Goal: Navigation & Orientation: Find specific page/section

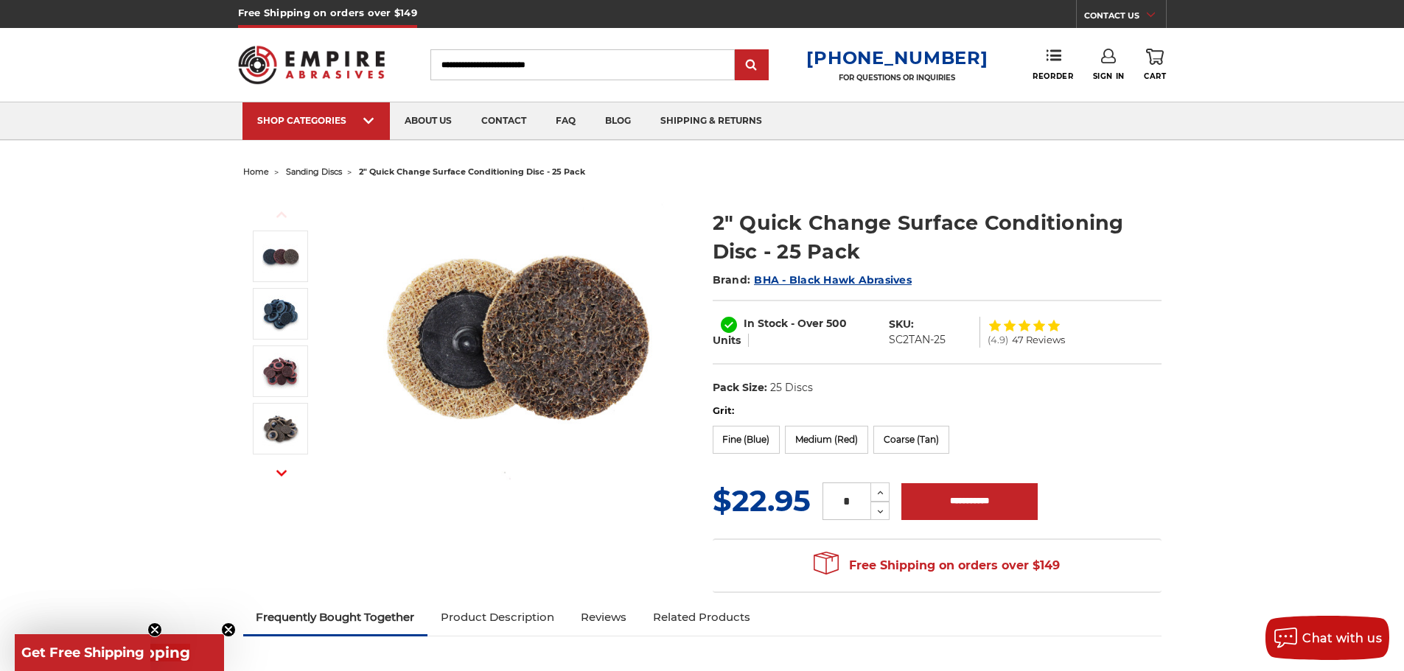
click at [792, 278] on span "BHA - Black Hawk Abrasives" at bounding box center [833, 279] width 158 height 13
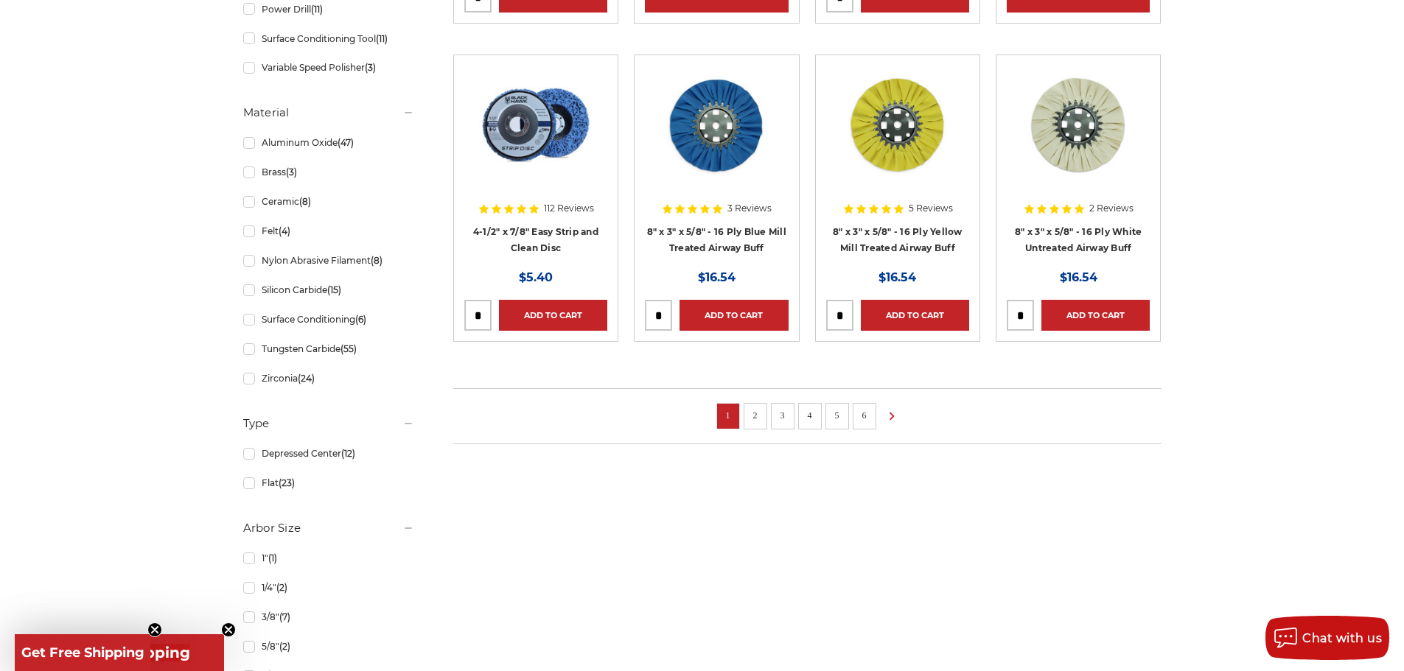
scroll to position [1032, 0]
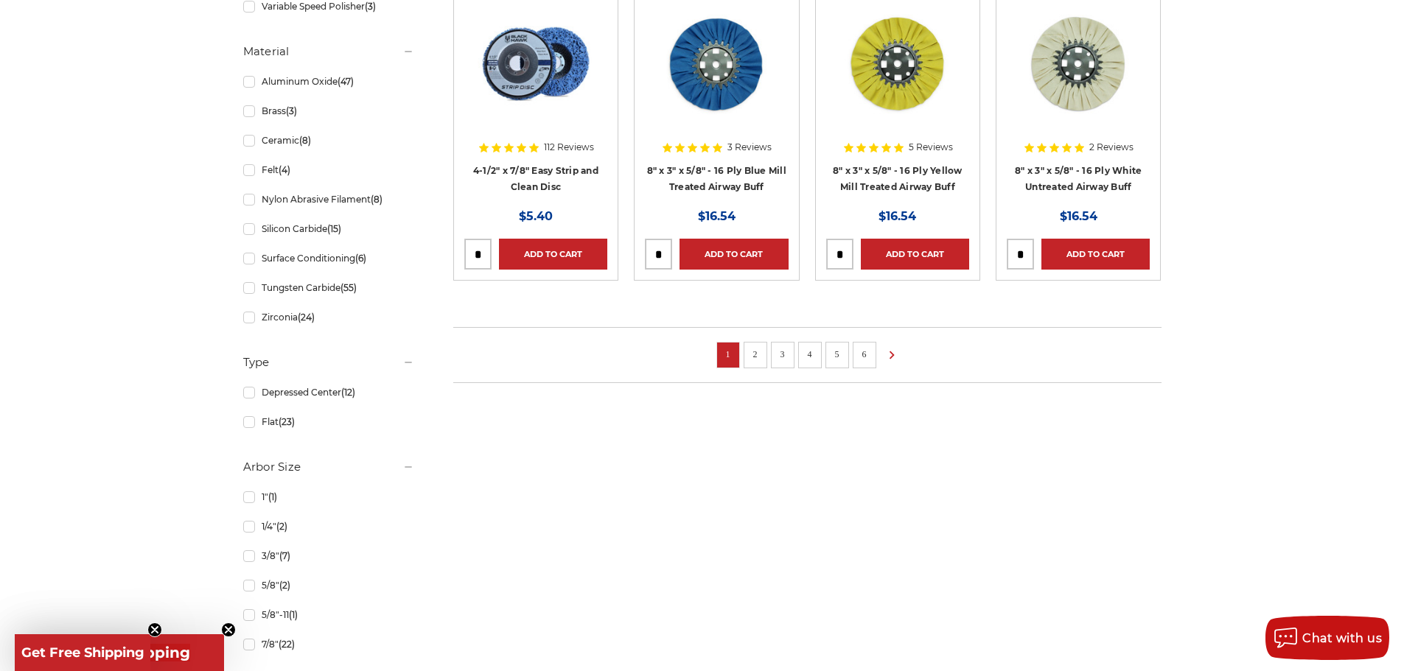
click at [761, 355] on link "2" at bounding box center [755, 354] width 15 height 16
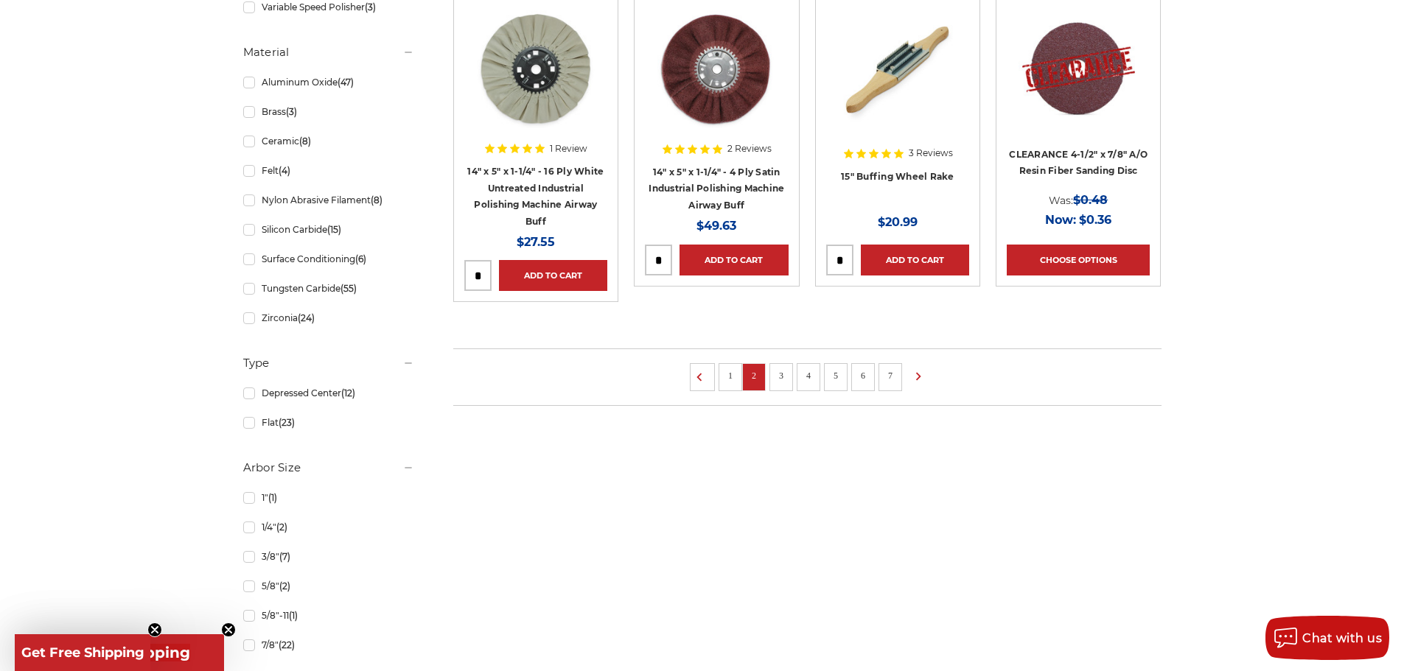
scroll to position [1032, 0]
click at [785, 373] on link "3" at bounding box center [781, 375] width 15 height 16
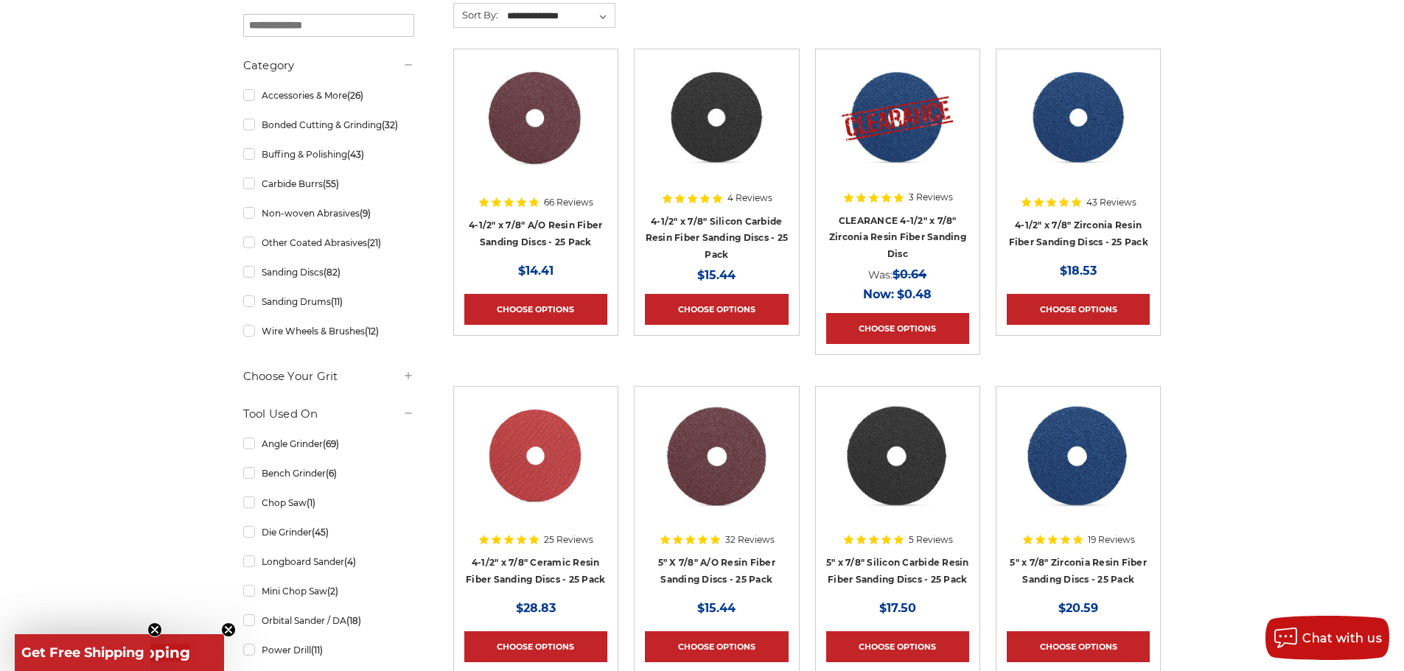
scroll to position [295, 0]
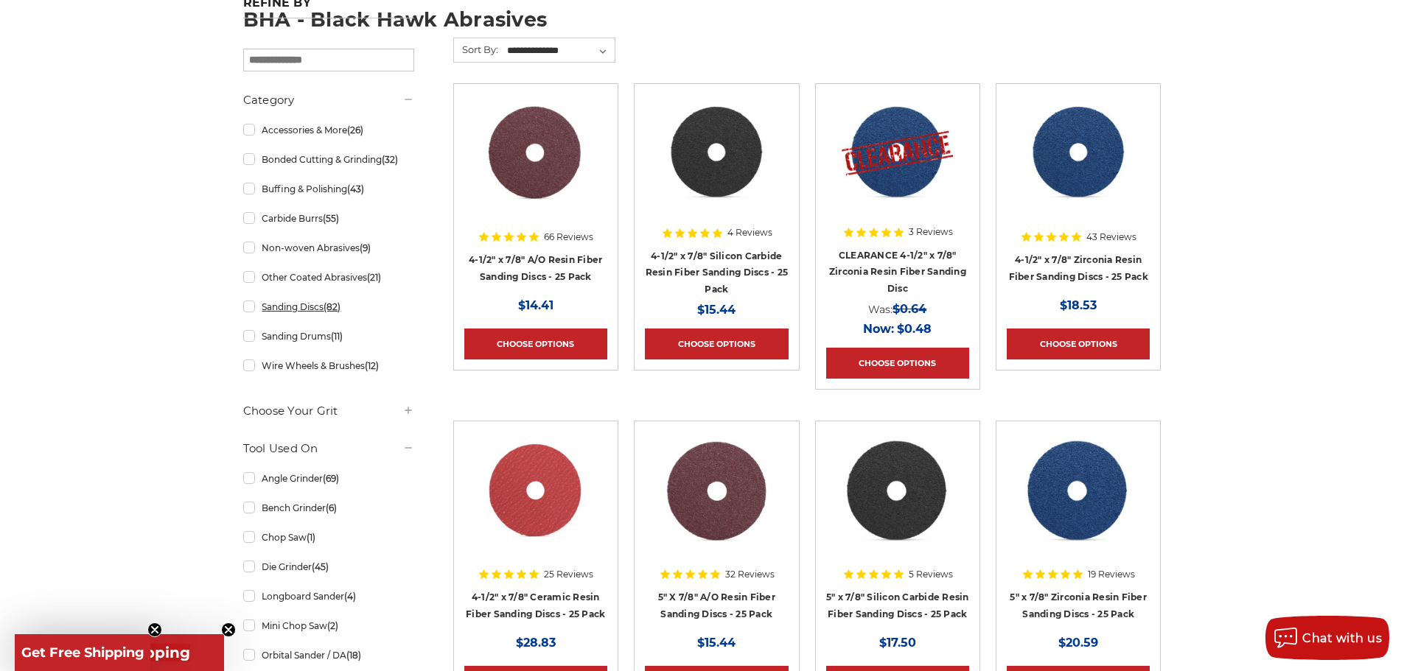
click at [303, 310] on link "Sanding Discs (82)" at bounding box center [328, 307] width 171 height 26
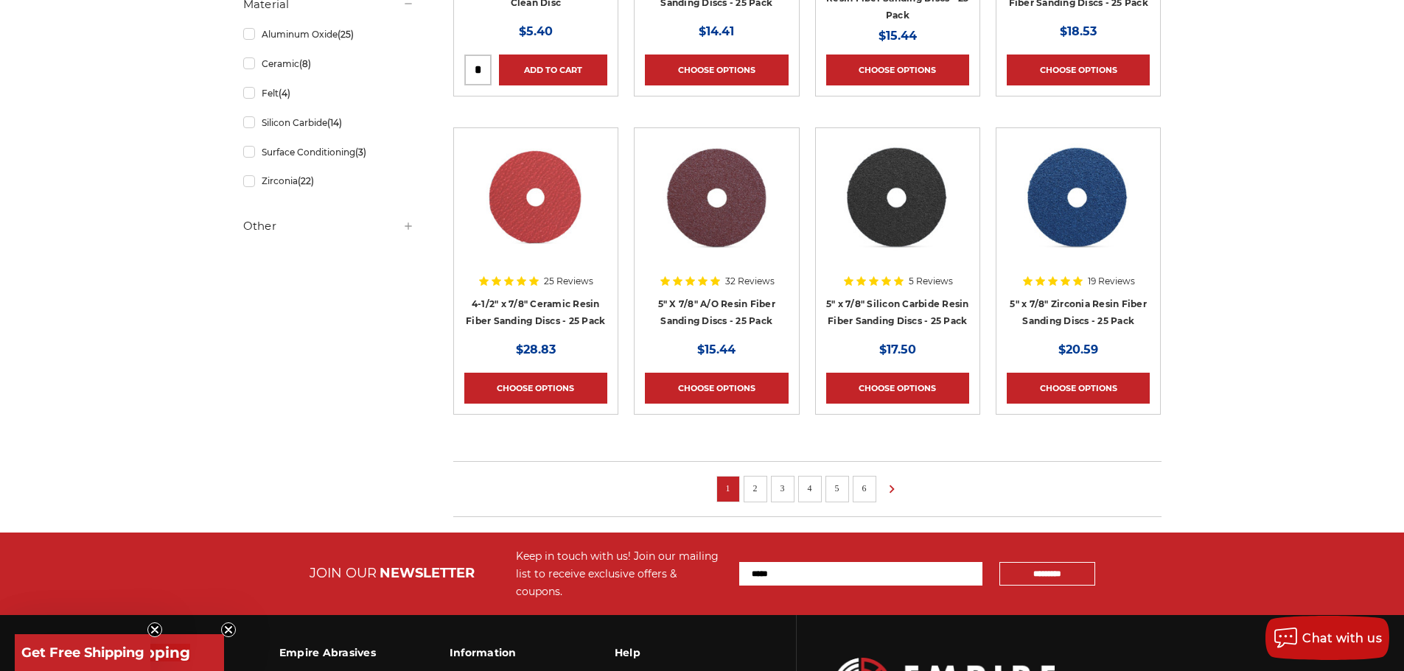
scroll to position [1032, 0]
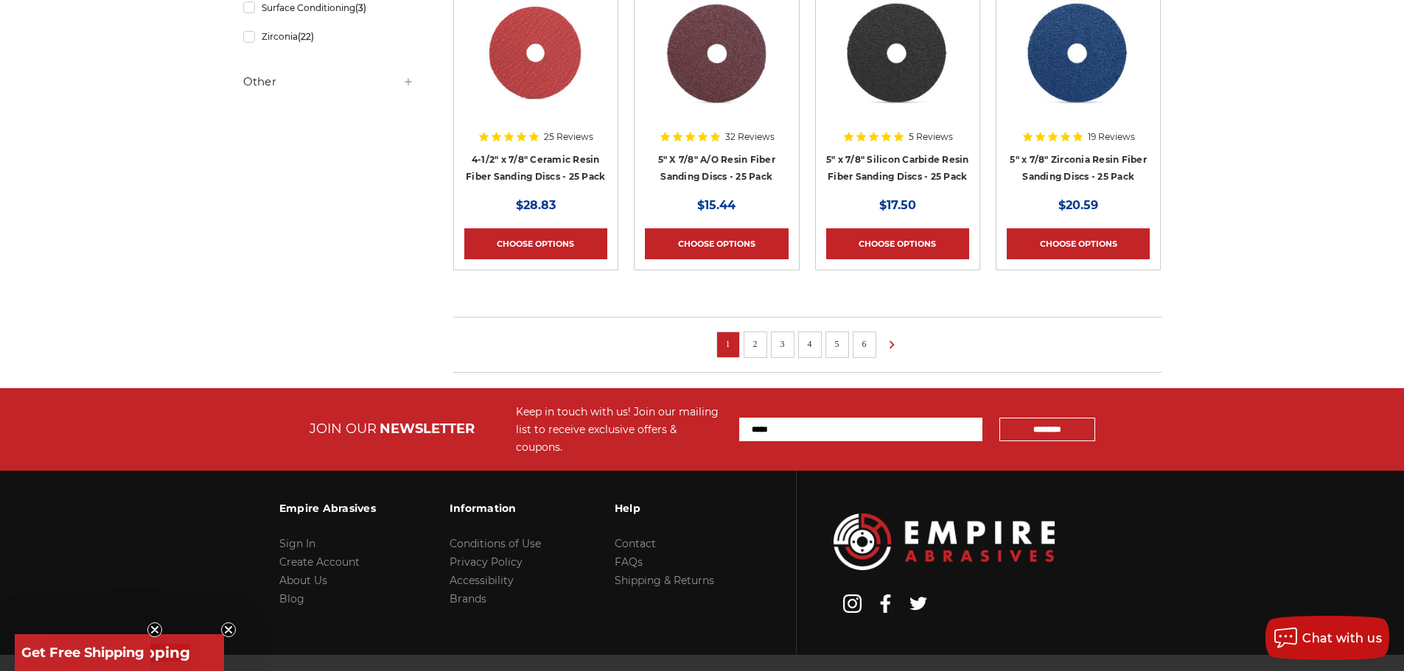
click at [749, 341] on link "2" at bounding box center [755, 344] width 15 height 16
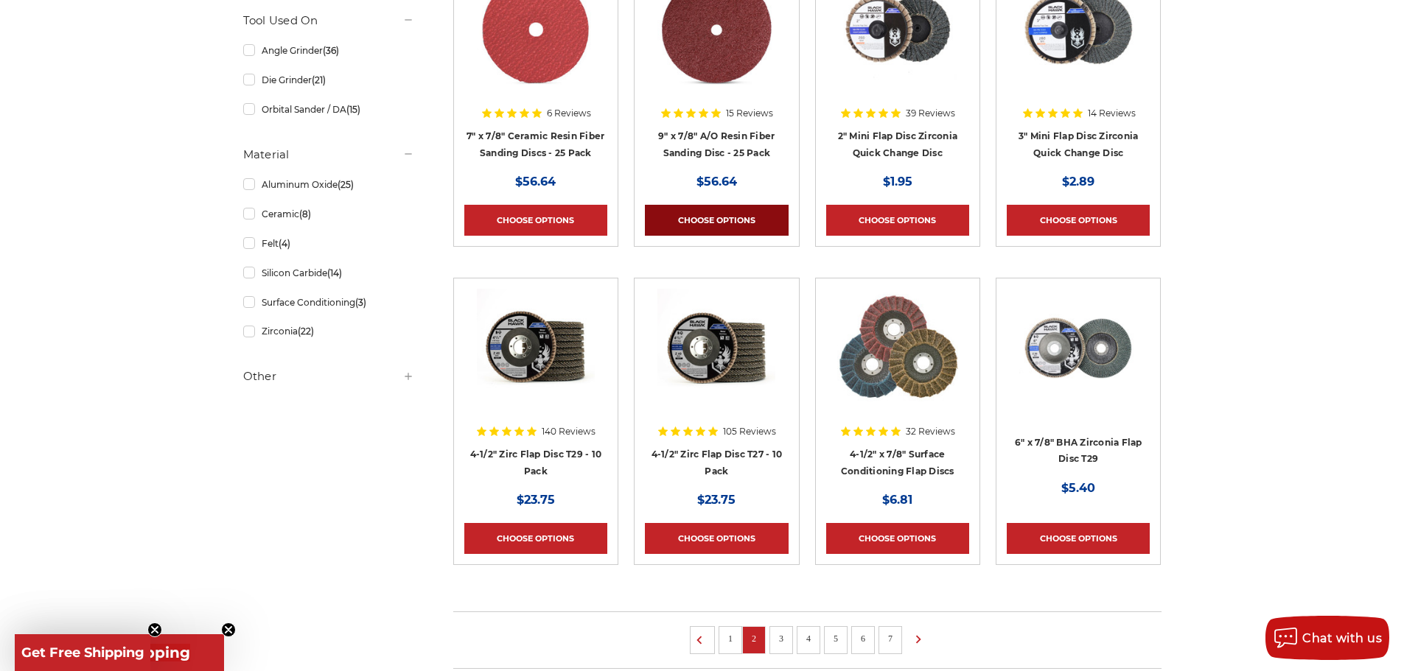
scroll to position [885, 0]
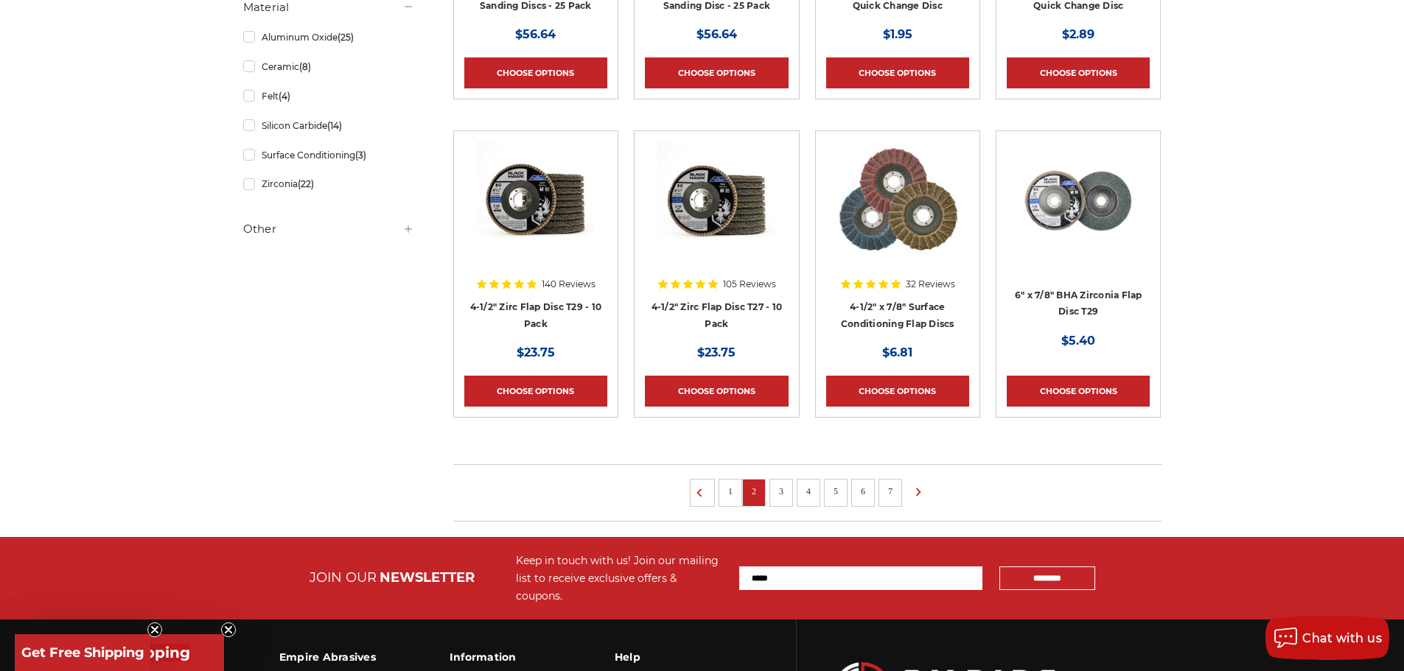
click at [785, 486] on link "3" at bounding box center [781, 492] width 15 height 16
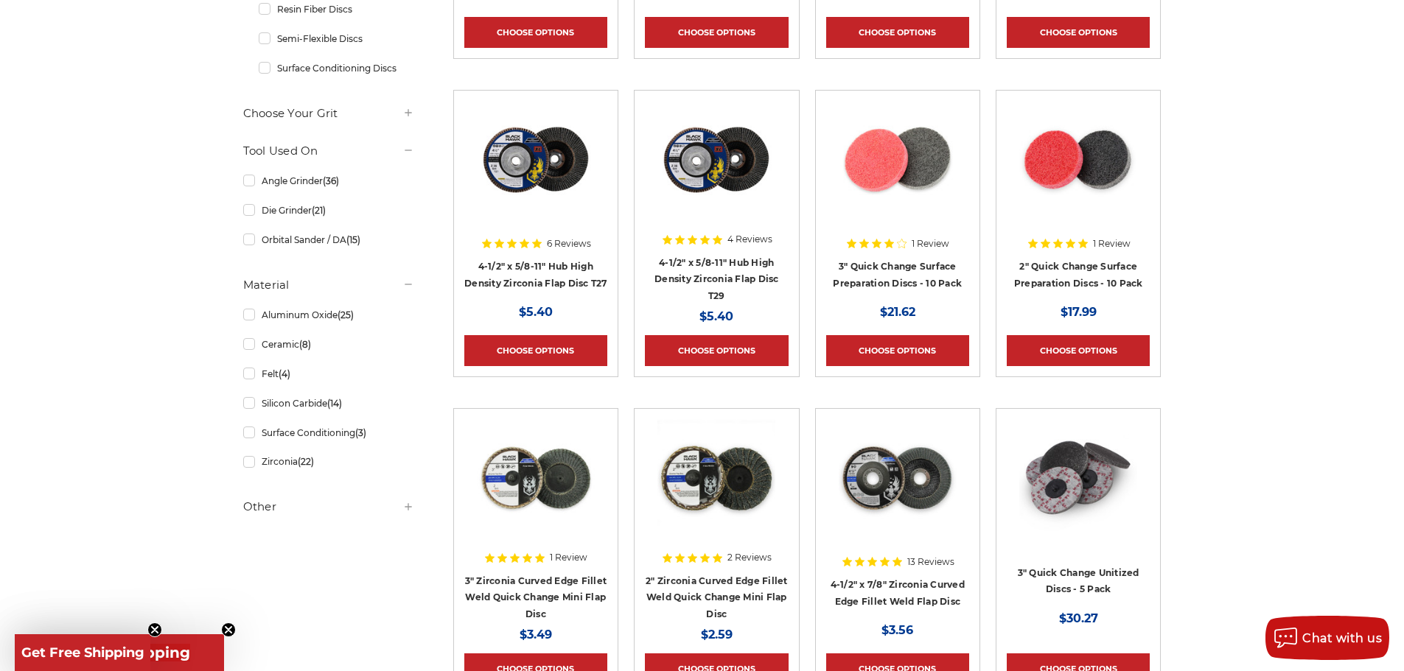
scroll to position [663, 0]
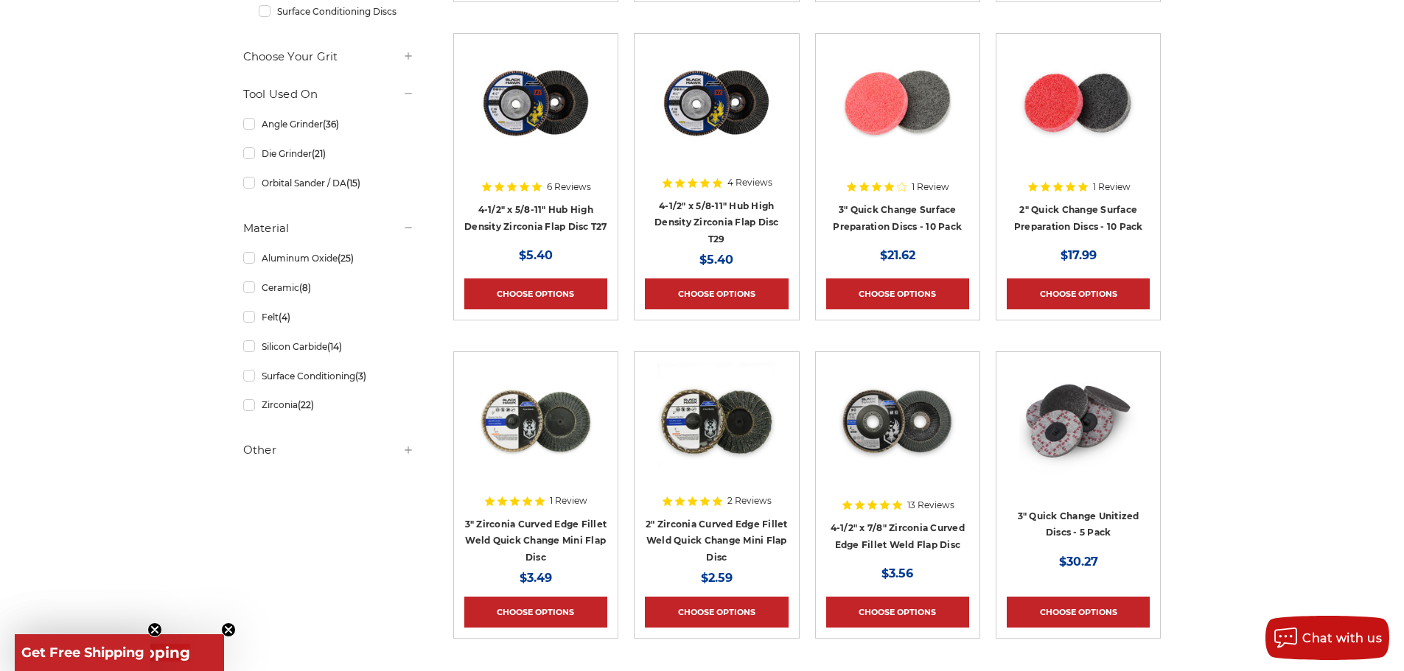
drag, startPoint x: 753, startPoint y: 396, endPoint x: 739, endPoint y: 391, distance: 14.9
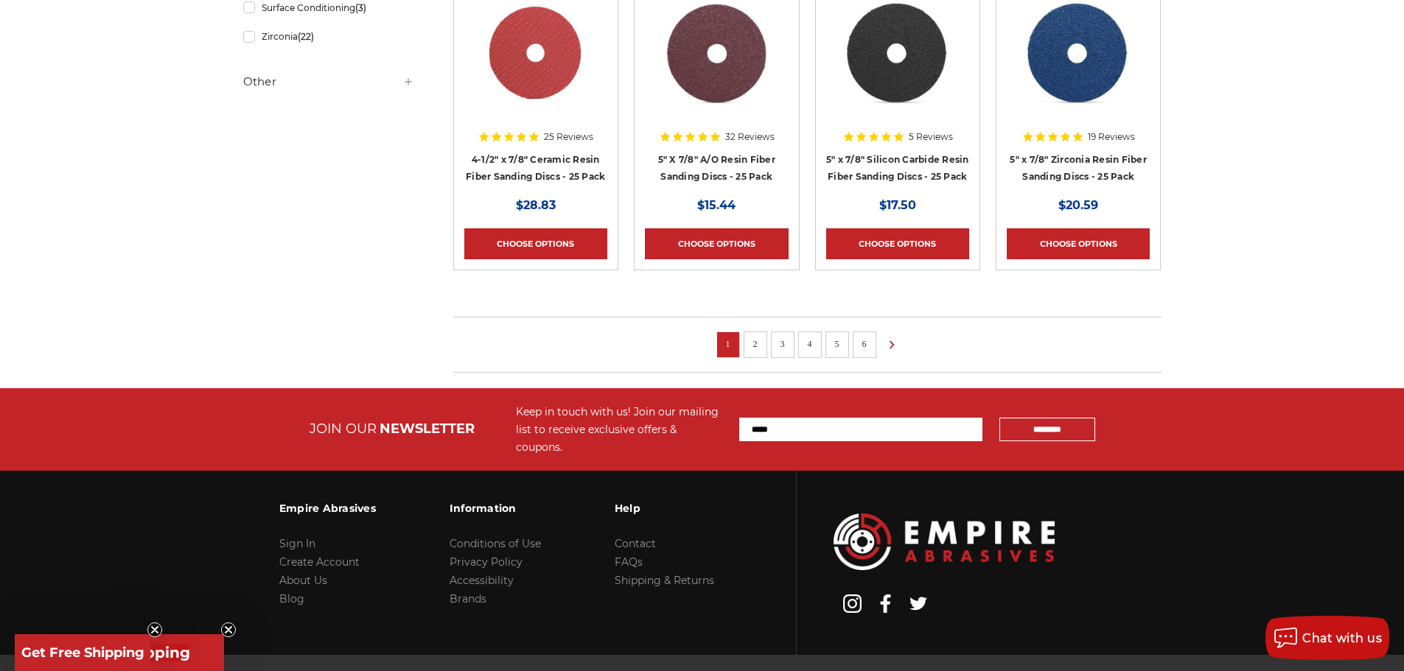
scroll to position [295, 0]
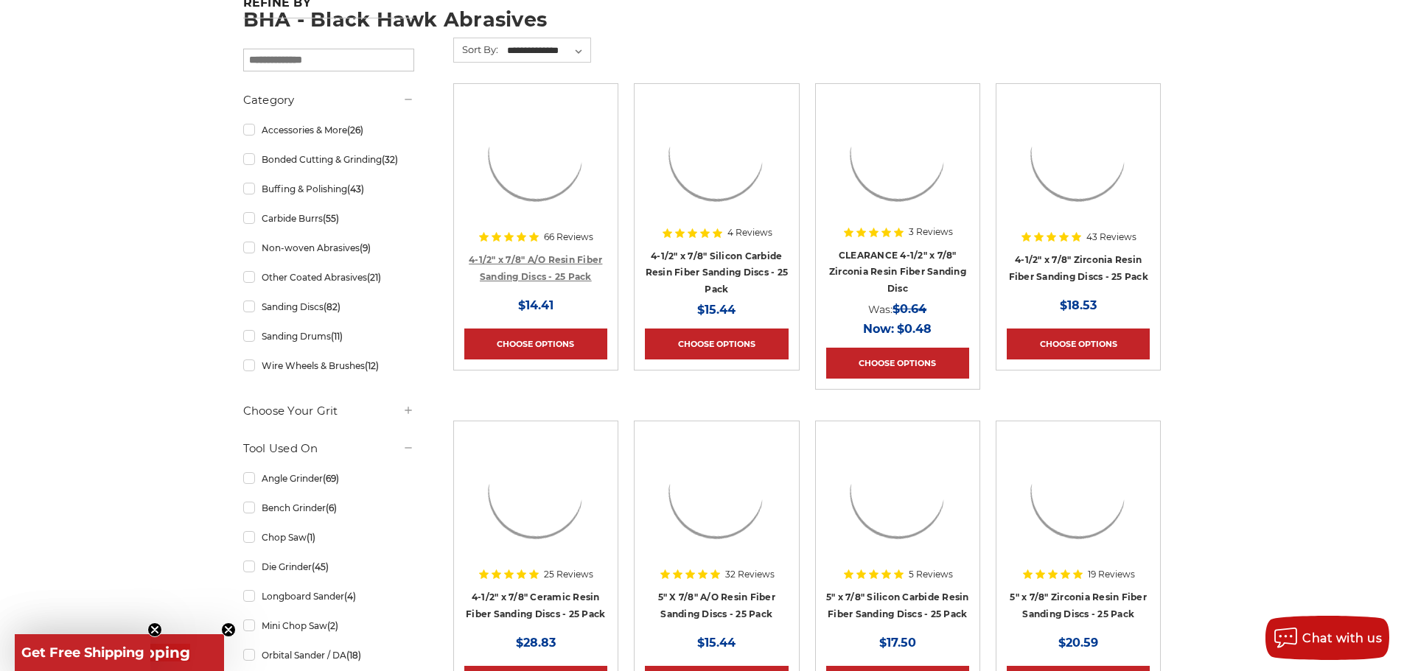
drag, startPoint x: 702, startPoint y: 377, endPoint x: 492, endPoint y: 366, distance: 211.1
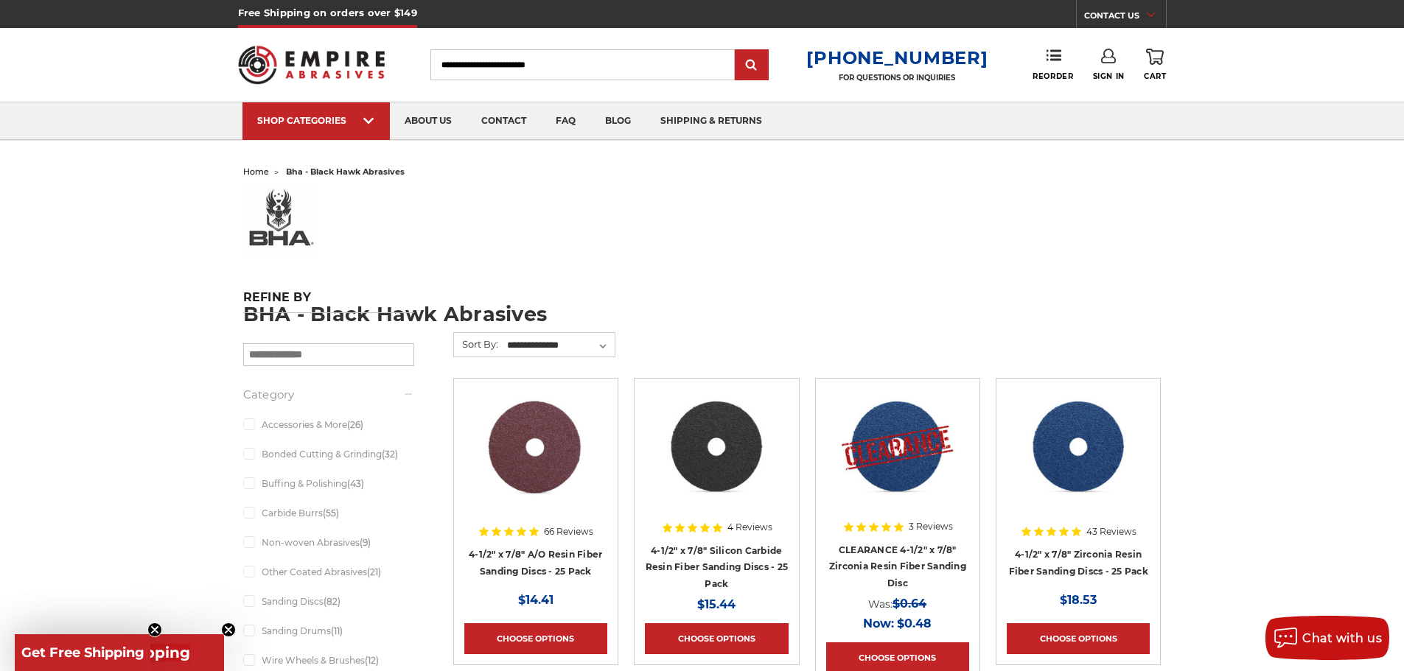
drag, startPoint x: 472, startPoint y: 362, endPoint x: 436, endPoint y: 367, distance: 35.8
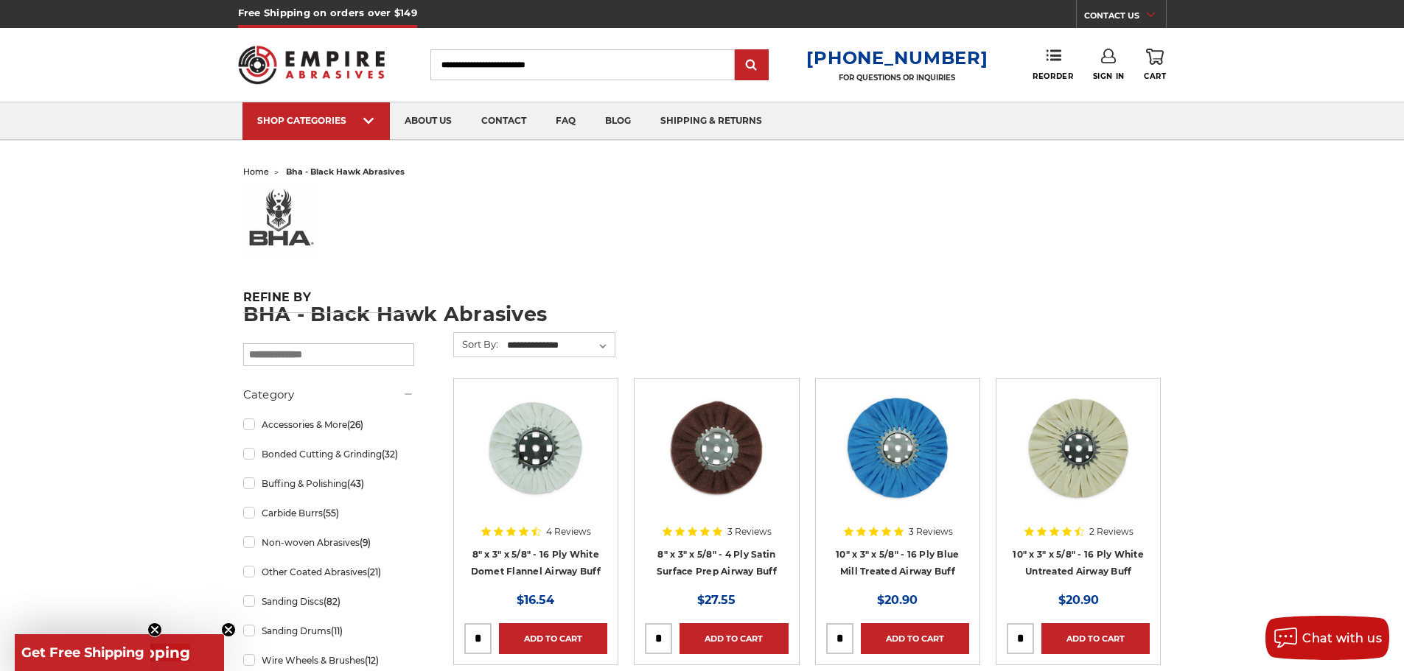
drag, startPoint x: 436, startPoint y: 367, endPoint x: 425, endPoint y: 365, distance: 12.0
